Goal: Information Seeking & Learning: Learn about a topic

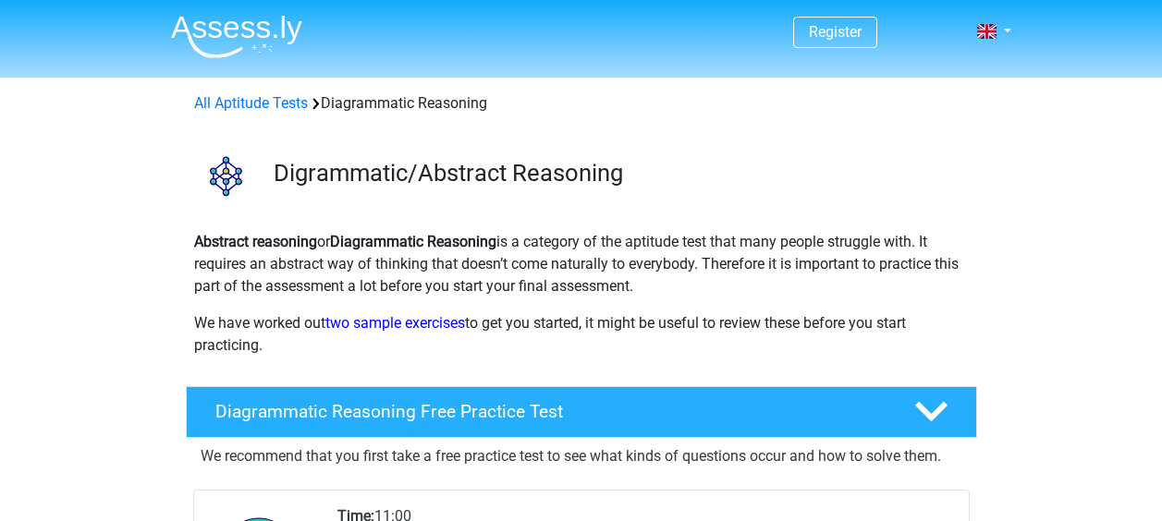
scroll to position [493, 0]
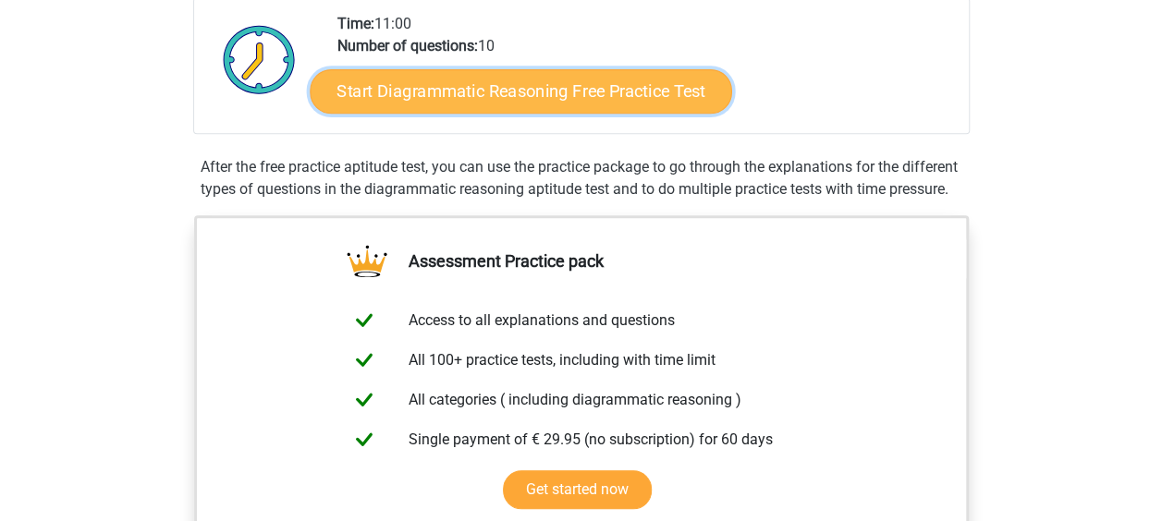
click at [533, 91] on link "Start Diagrammatic Reasoning Free Practice Test" at bounding box center [521, 90] width 422 height 44
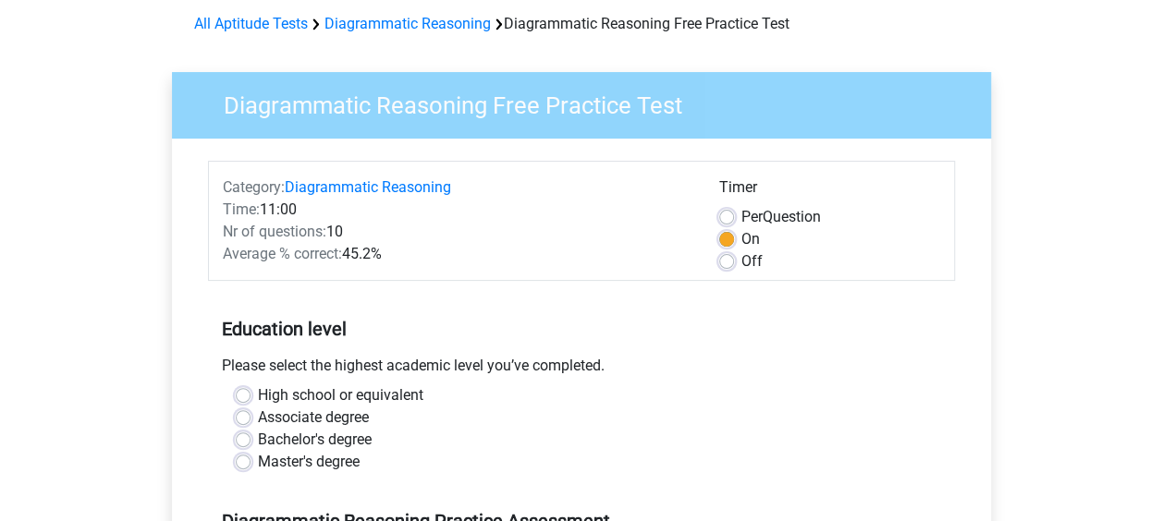
scroll to position [123, 0]
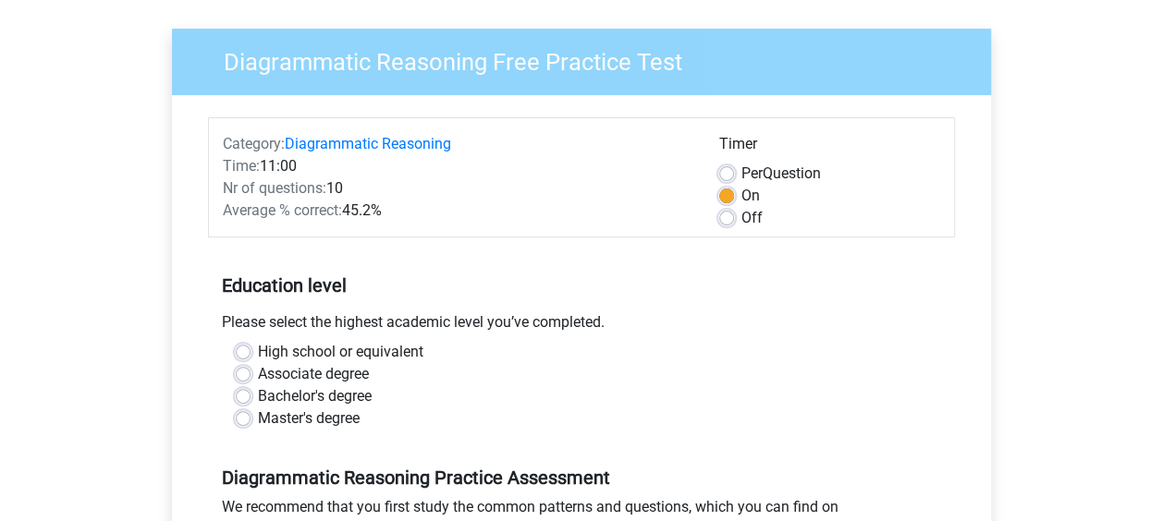
click at [258, 352] on label "High school or equivalent" at bounding box center [340, 352] width 165 height 22
click at [250, 352] on input "High school or equivalent" at bounding box center [243, 350] width 15 height 18
radio input "true"
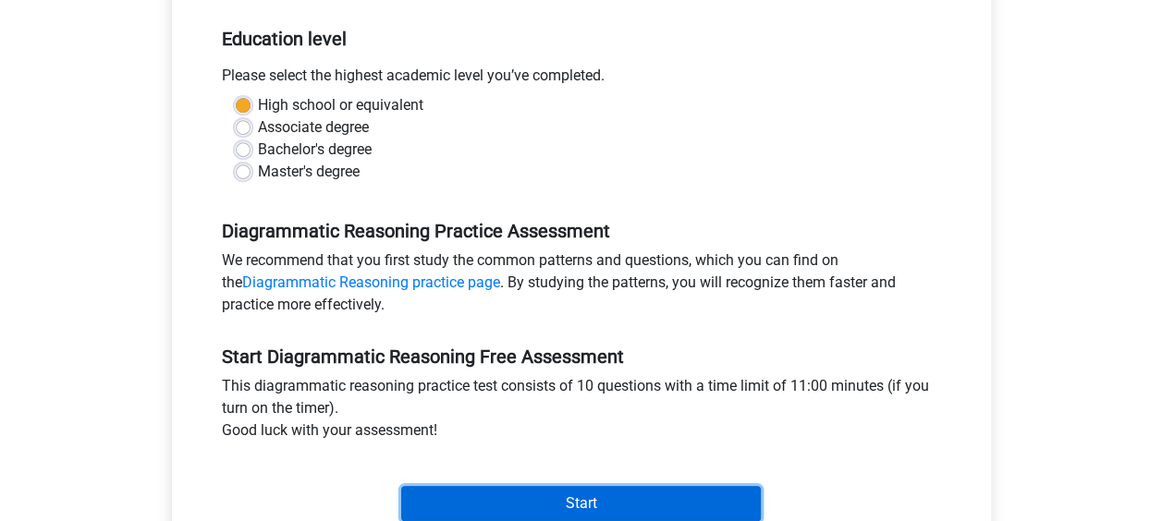
click at [593, 506] on input "Start" at bounding box center [581, 503] width 360 height 35
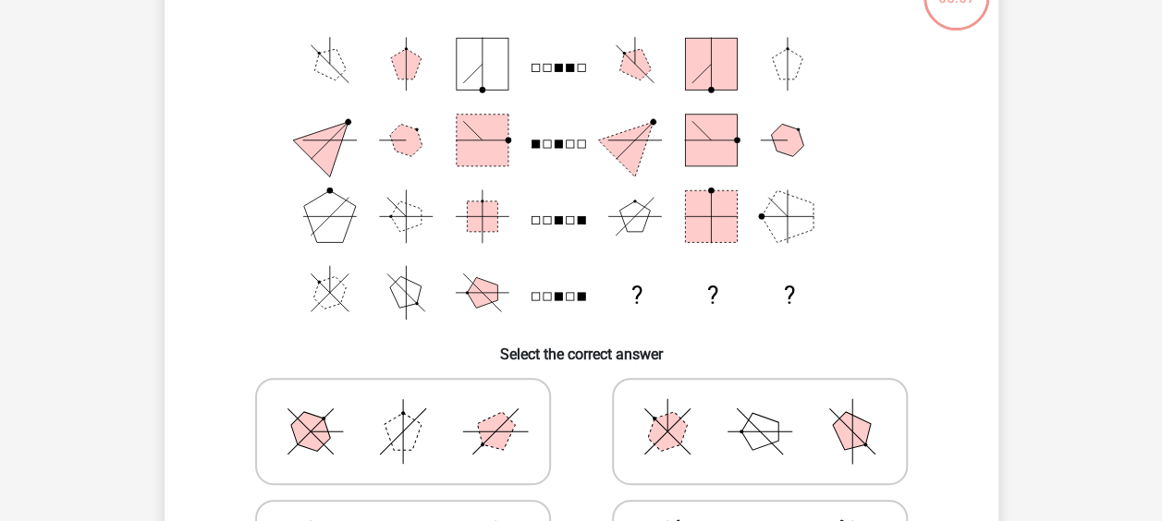
scroll to position [246, 0]
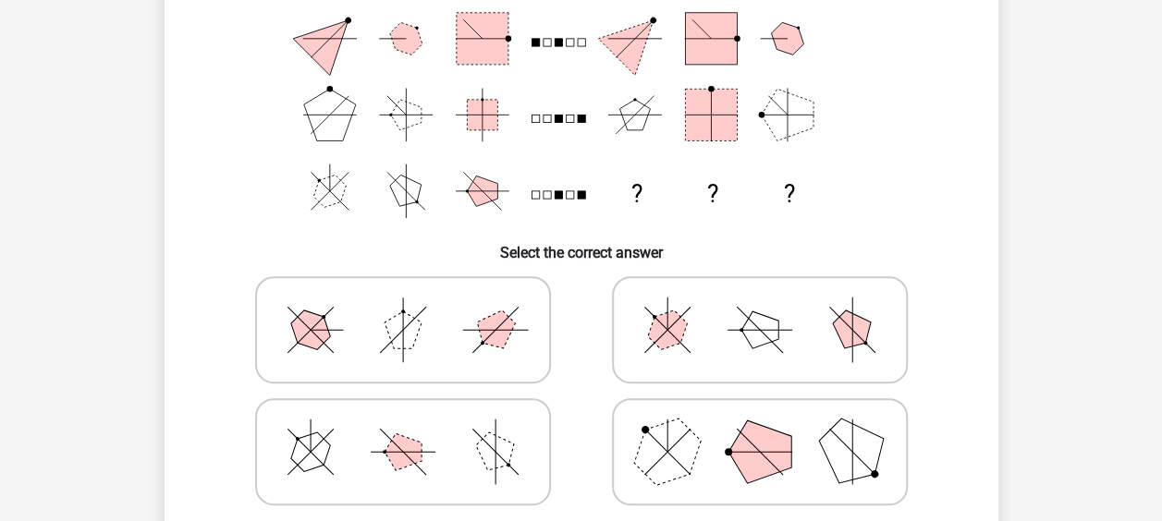
click at [648, 351] on icon at bounding box center [759, 330] width 277 height 92
click at [760, 307] on input "radio" at bounding box center [766, 301] width 12 height 12
radio input "true"
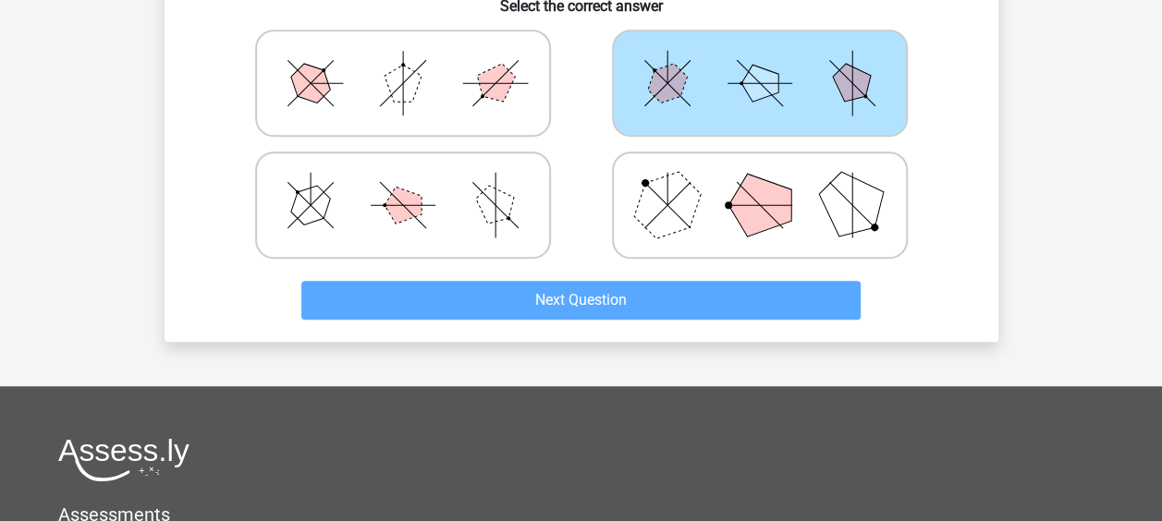
scroll to position [0, 0]
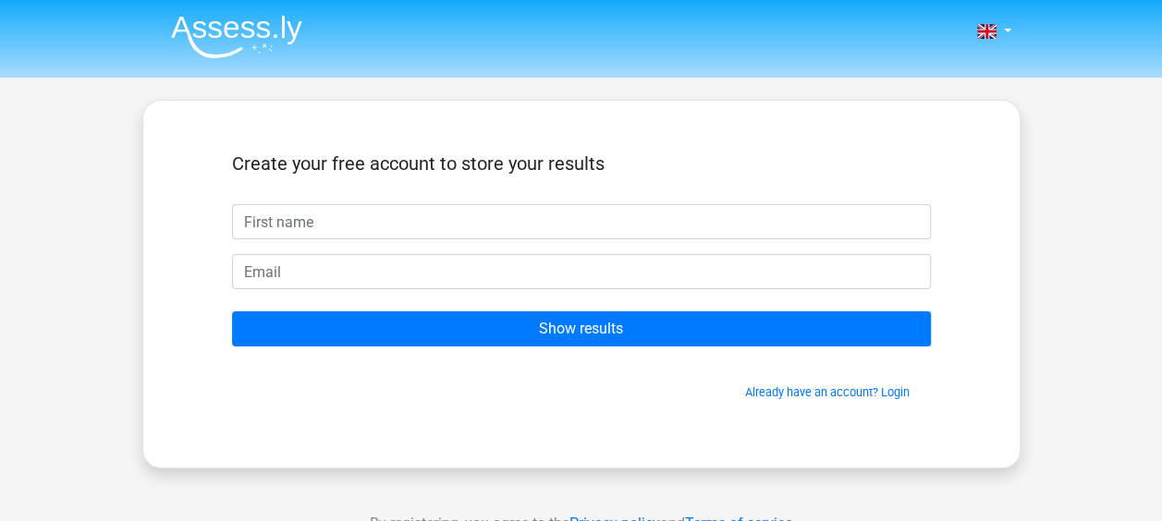
click at [390, 226] on input "text" at bounding box center [581, 221] width 699 height 35
type input "KOTI"
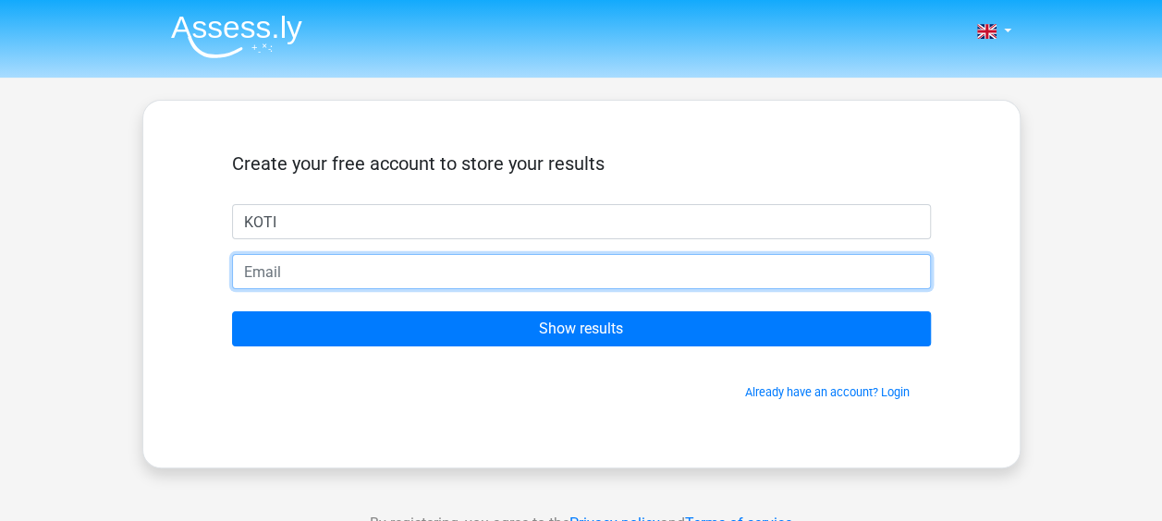
click at [372, 269] on input "email" at bounding box center [581, 271] width 699 height 35
type input "byladugukotaiah@gmail.com"
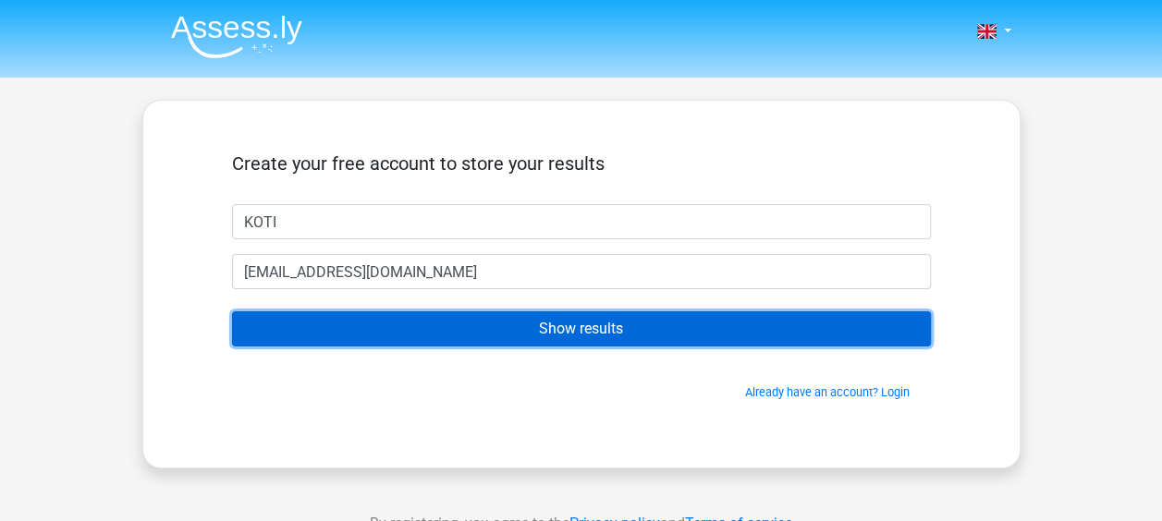
click at [550, 324] on input "Show results" at bounding box center [581, 328] width 699 height 35
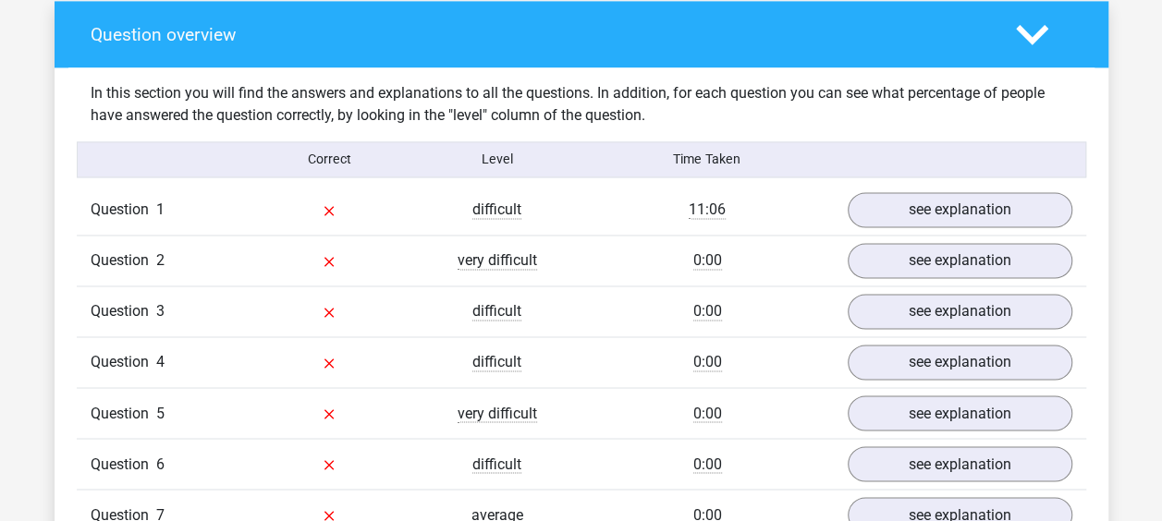
scroll to position [1355, 0]
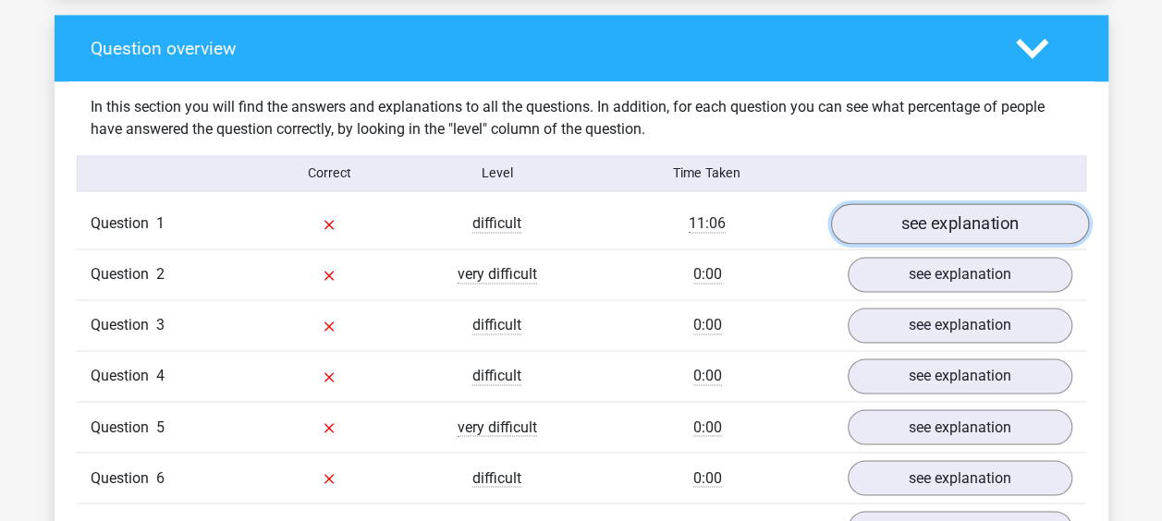
click at [941, 218] on link "see explanation" at bounding box center [959, 223] width 258 height 41
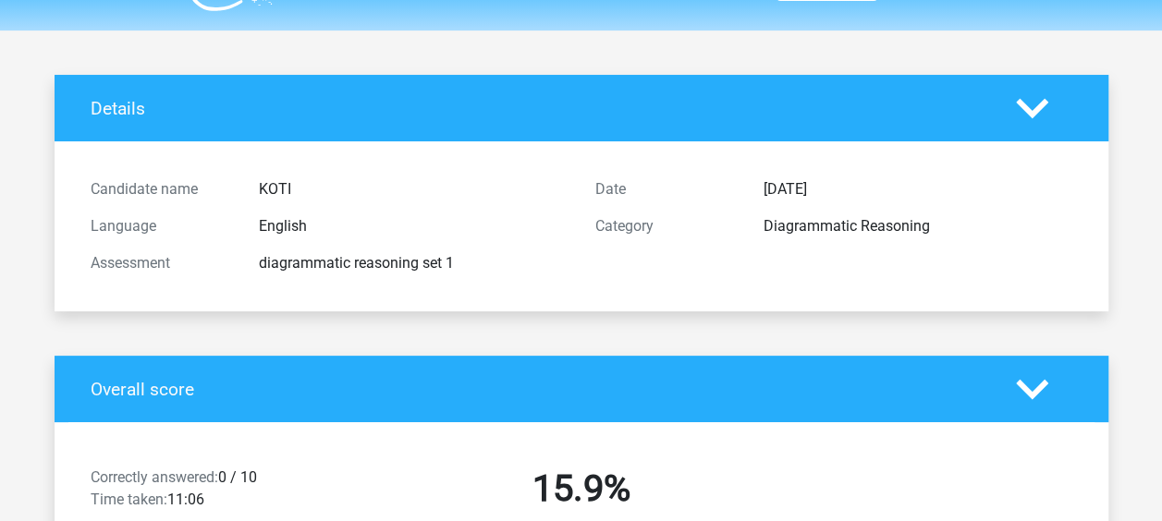
scroll to position [0, 0]
